Goal: Task Accomplishment & Management: Use online tool/utility

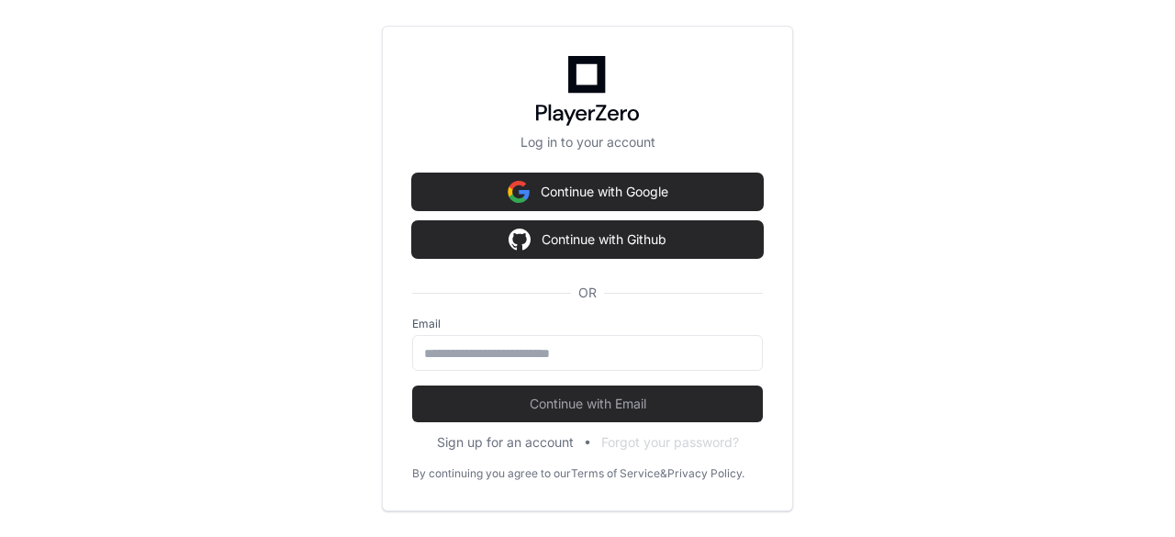
click at [606, 184] on button "Continue with Google" at bounding box center [587, 191] width 351 height 37
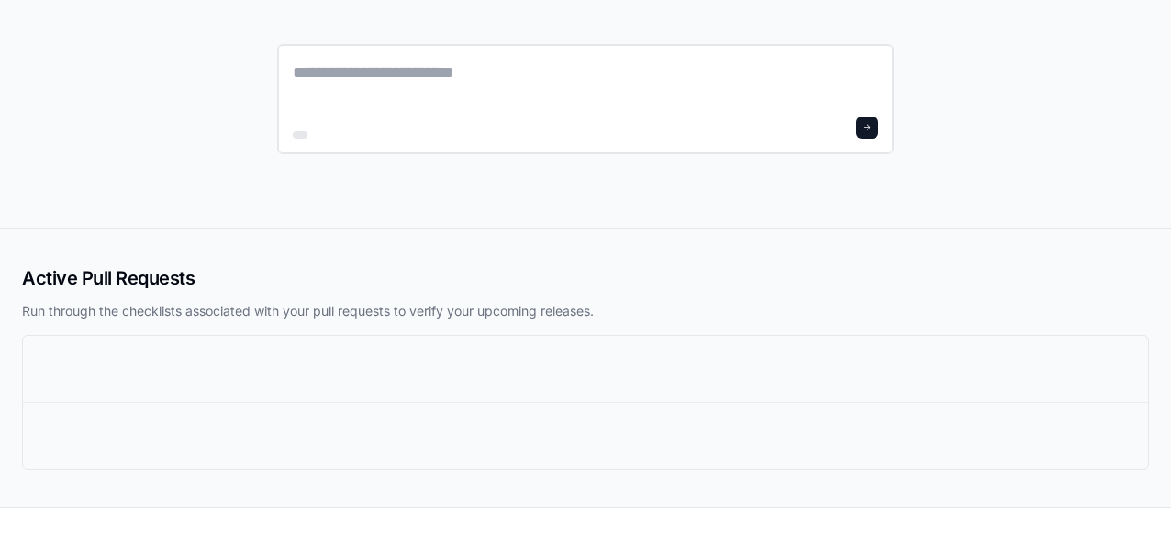
click at [701, 117] on div at bounding box center [586, 128] width 586 height 22
click at [809, 80] on textarea at bounding box center [586, 85] width 586 height 51
